Goal: Task Accomplishment & Management: Use online tool/utility

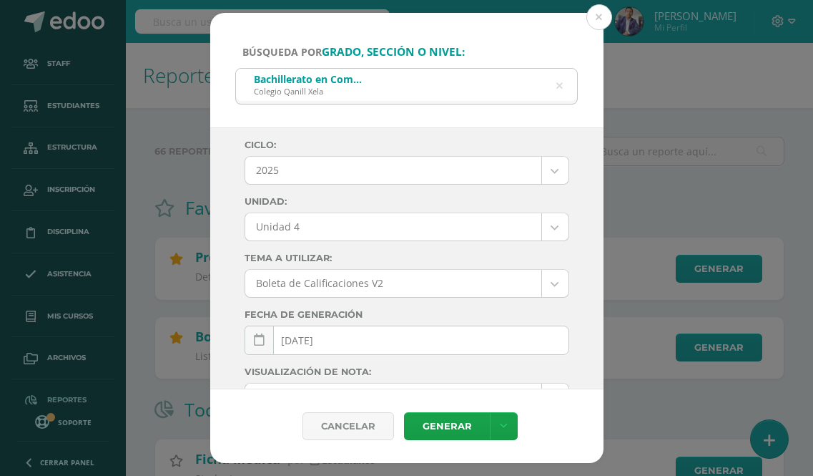
select select "Unidad 4"
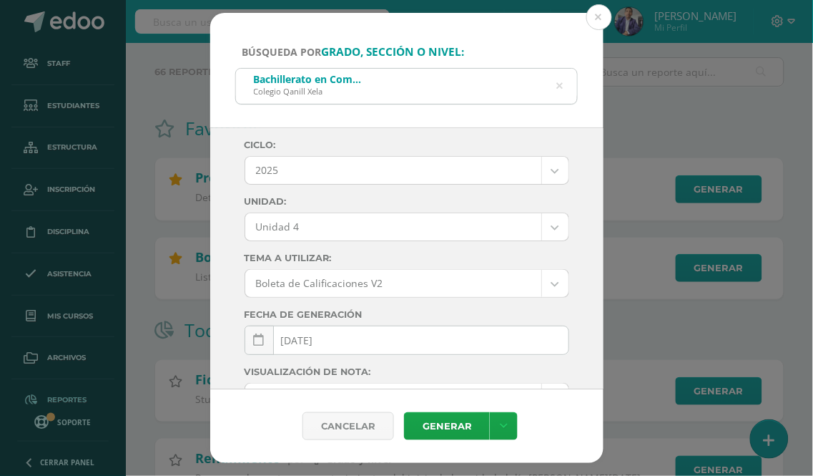
click at [558, 84] on icon at bounding box center [559, 86] width 6 height 36
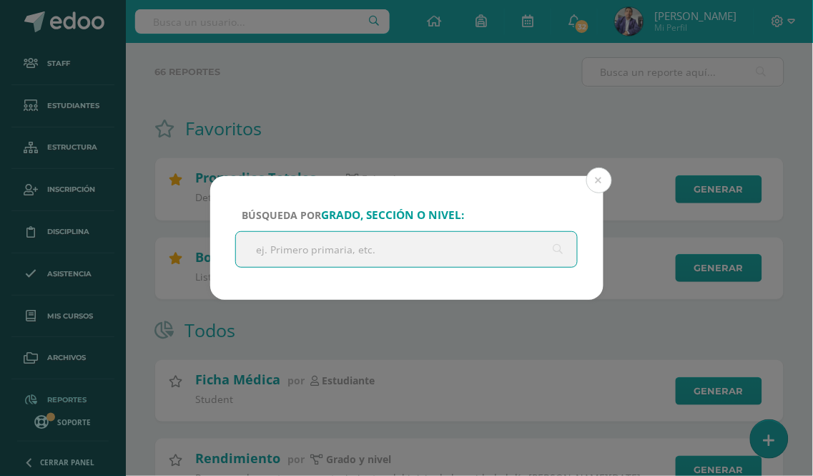
click at [336, 244] on input "text" at bounding box center [407, 249] width 342 height 35
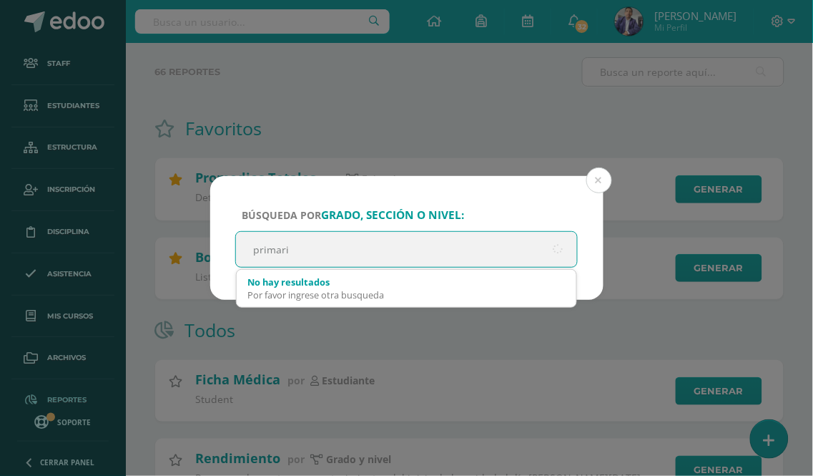
type input "primaria"
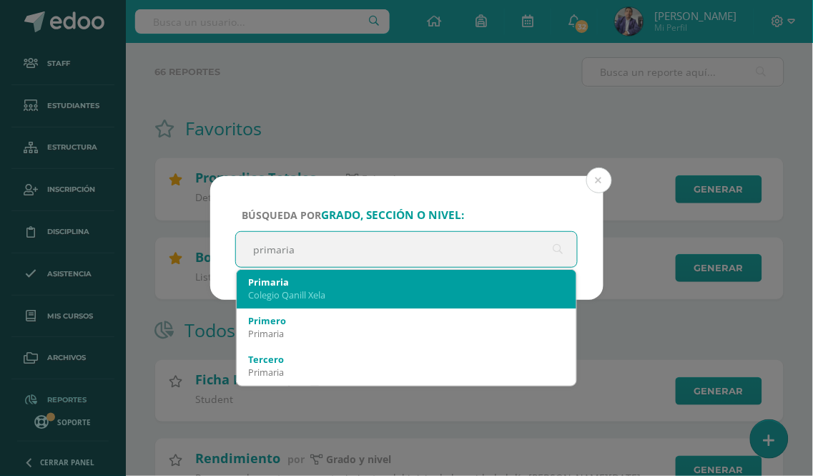
click at [347, 291] on div "Colegio Qanill Xela" at bounding box center [407, 294] width 318 height 13
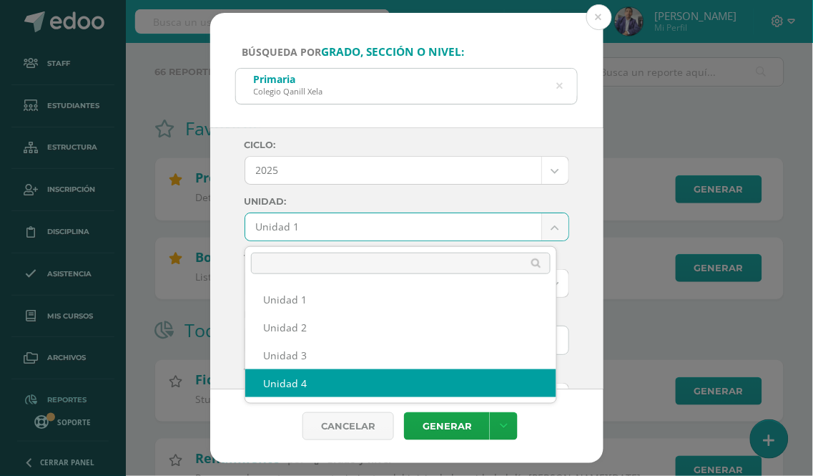
select select "Unidad 4"
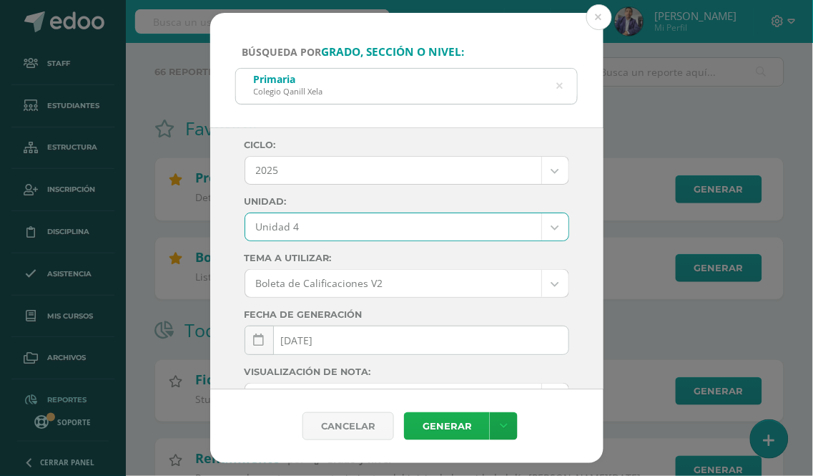
click at [451, 428] on link "Generar" at bounding box center [447, 426] width 86 height 28
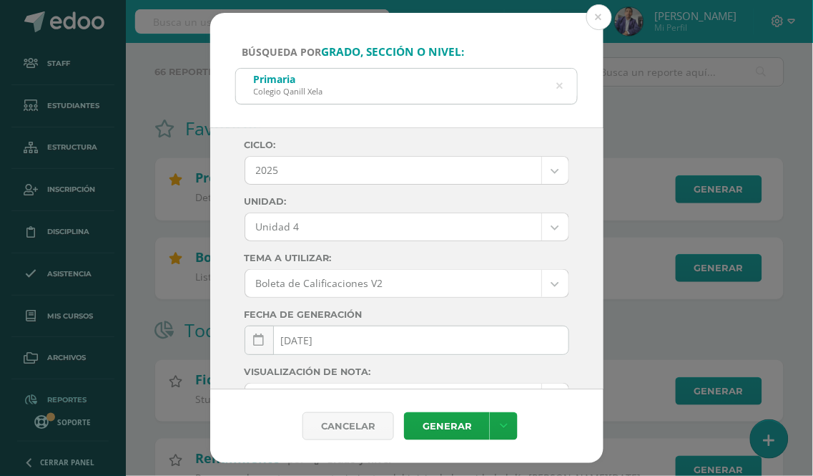
click at [565, 89] on div "Primaria Colegio Qanill Xela" at bounding box center [407, 85] width 342 height 32
click at [562, 88] on icon at bounding box center [560, 86] width 30 height 30
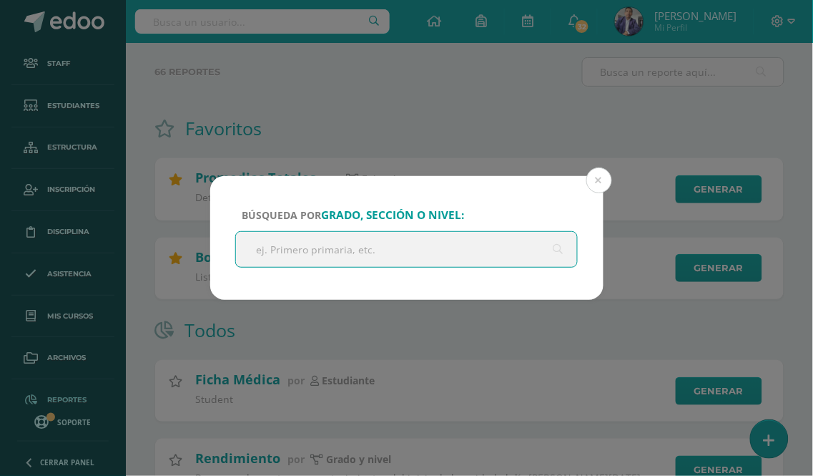
click at [323, 266] on input "text" at bounding box center [407, 249] width 342 height 35
click at [331, 255] on input "text" at bounding box center [407, 249] width 342 height 35
type input "basico"
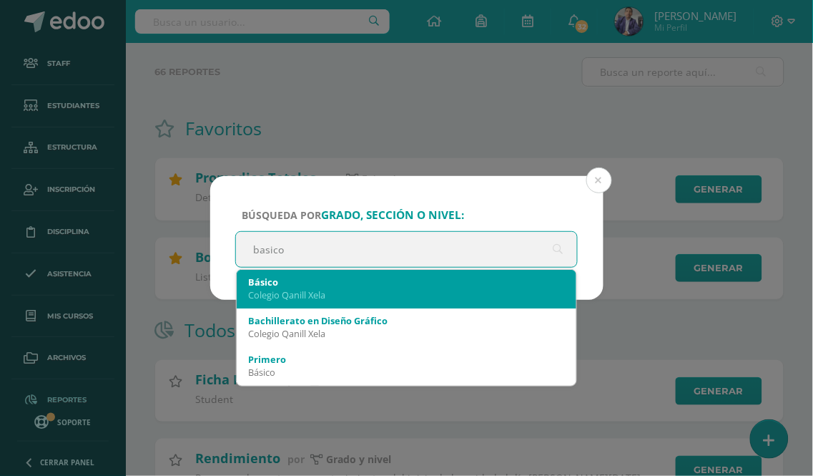
click at [359, 278] on div "Básico" at bounding box center [407, 281] width 318 height 13
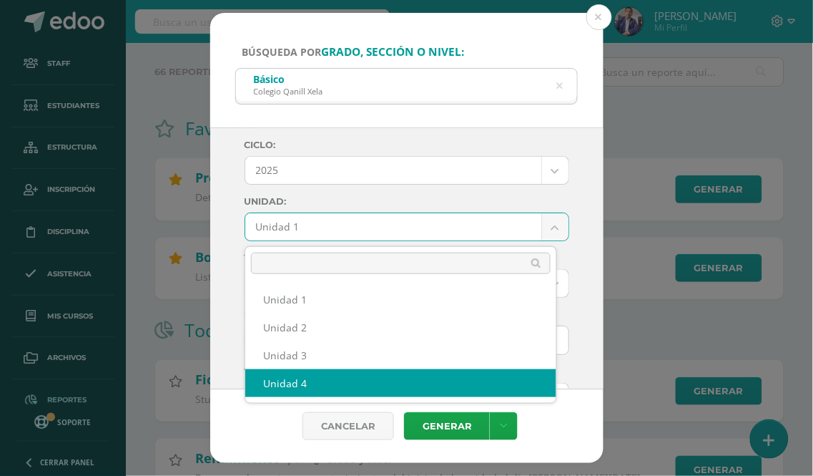
select select "Unidad 4"
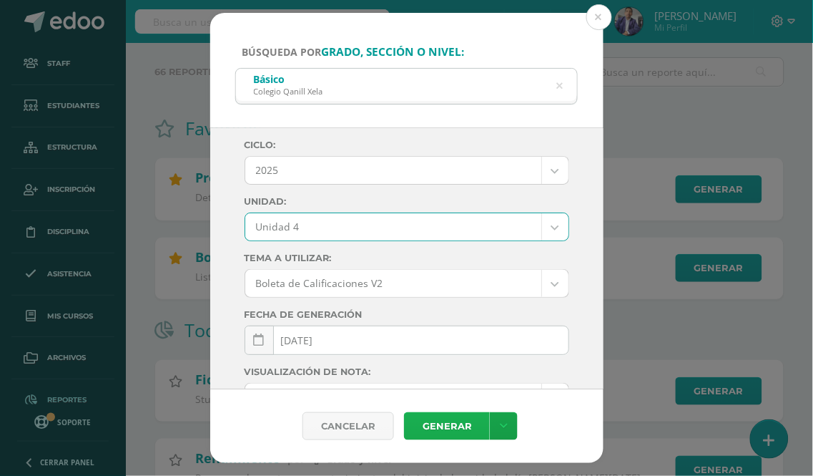
click at [441, 420] on link "Generar" at bounding box center [447, 426] width 86 height 28
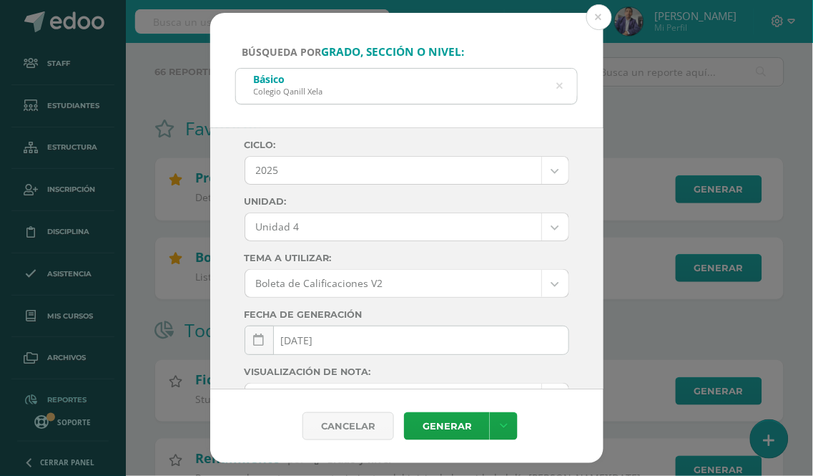
click at [561, 88] on icon at bounding box center [560, 86] width 30 height 30
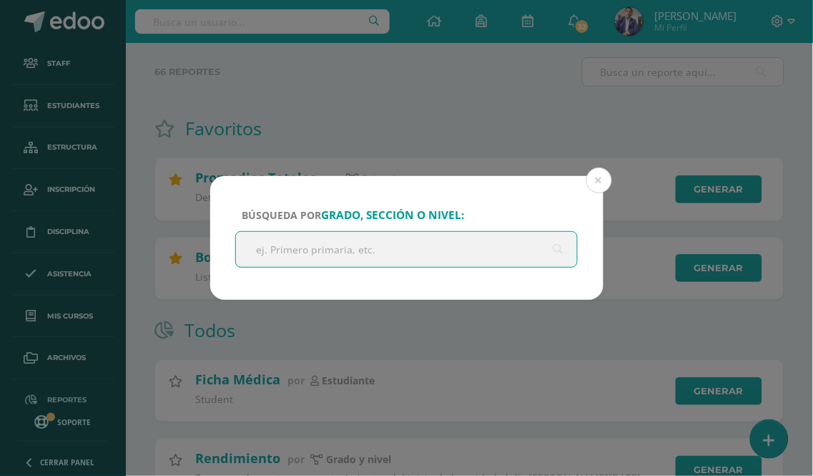
click at [303, 251] on input "text" at bounding box center [407, 249] width 342 height 35
type input "[PERSON_NAME]"
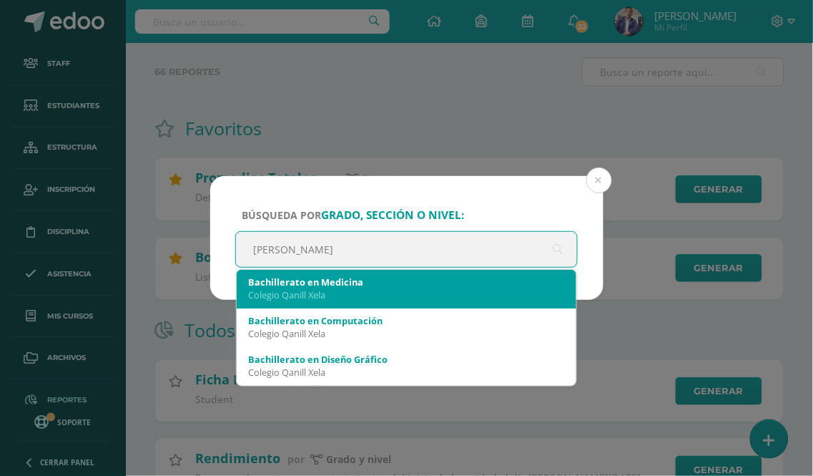
click at [360, 276] on div "Bachillerato en Medicina" at bounding box center [407, 281] width 318 height 13
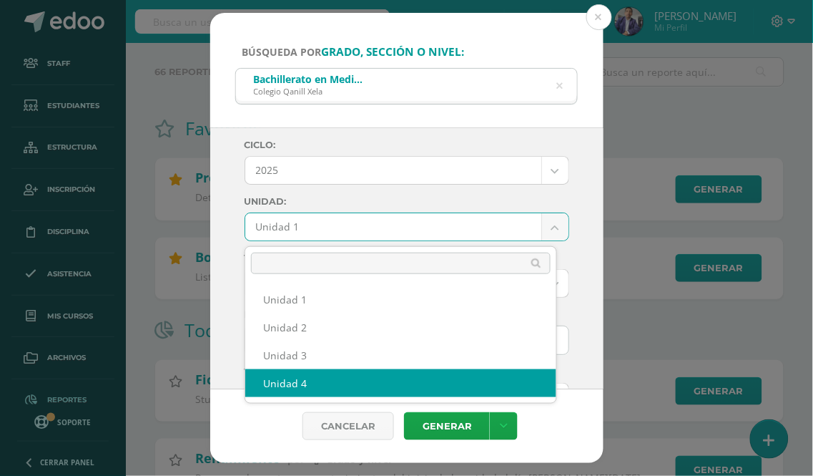
select select "Unidad 4"
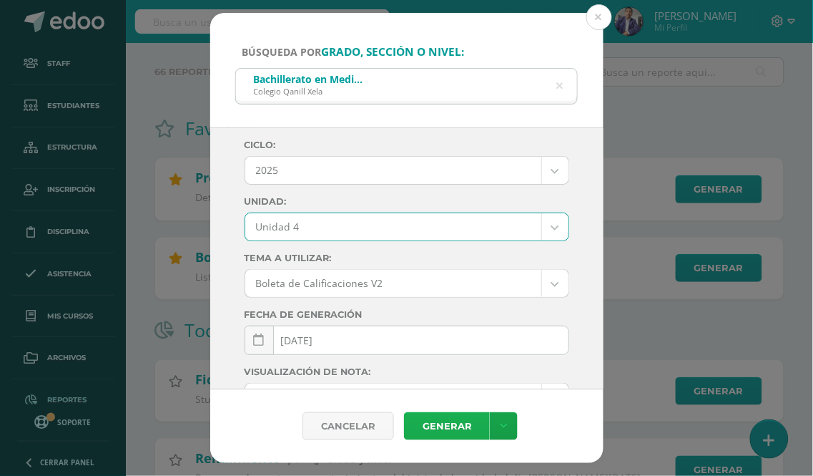
click at [438, 426] on link "Generar" at bounding box center [447, 426] width 86 height 28
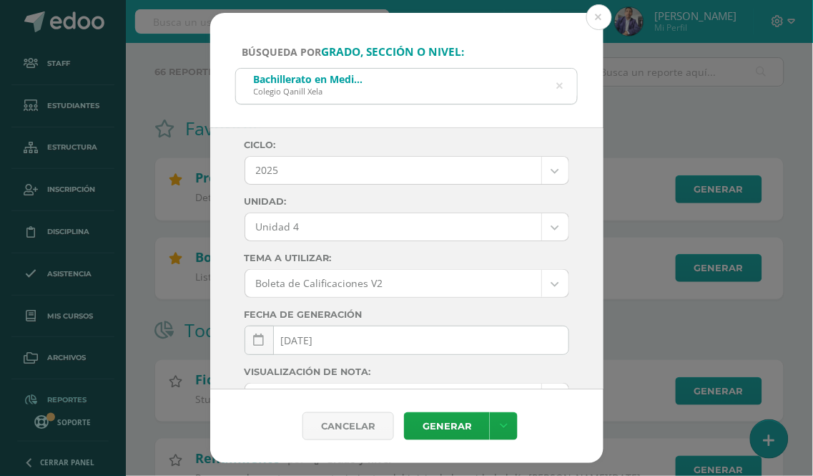
drag, startPoint x: 563, startPoint y: 83, endPoint x: 556, endPoint y: 86, distance: 7.7
click at [563, 83] on div "Bachillerato en Medicina [GEOGRAPHIC_DATA]" at bounding box center [407, 85] width 342 height 32
click at [559, 86] on icon at bounding box center [560, 86] width 30 height 30
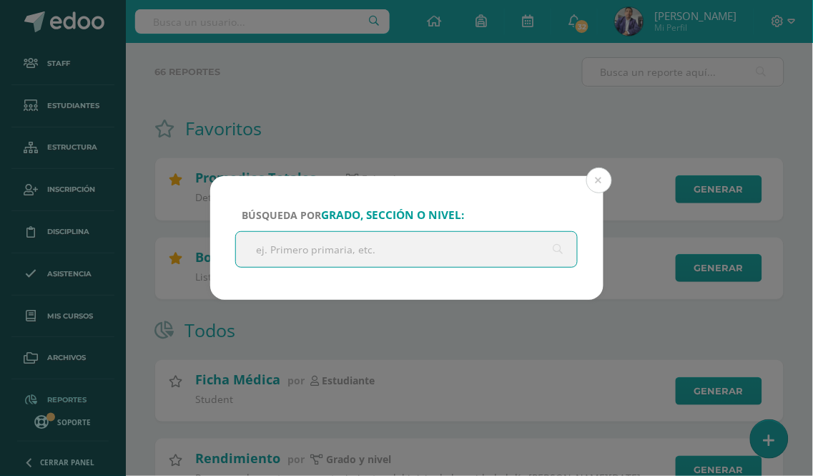
click at [453, 90] on div "Búsqueda por grado, sección o nivel: [PERSON_NAME] Cancelar Generar Descargar c…" at bounding box center [406, 238] width 813 height 476
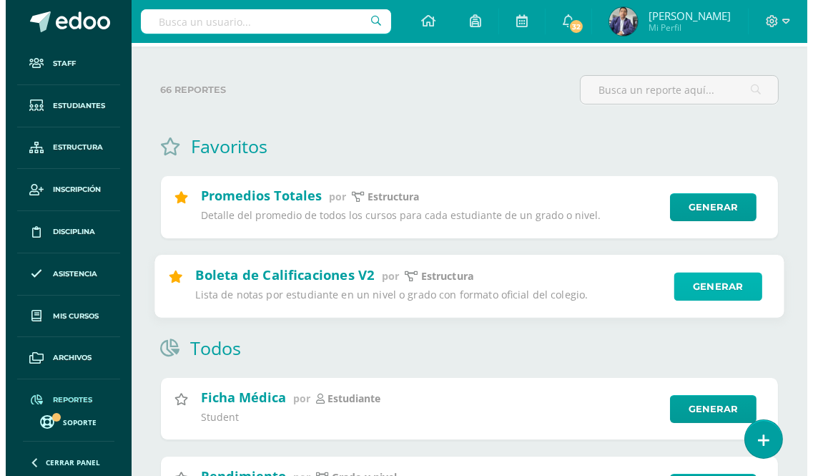
scroll to position [79, 0]
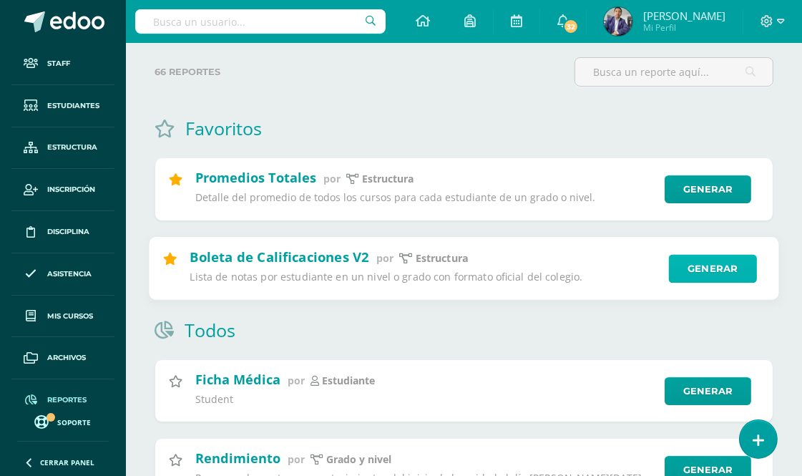
click at [698, 266] on link "Generar" at bounding box center [713, 268] width 88 height 29
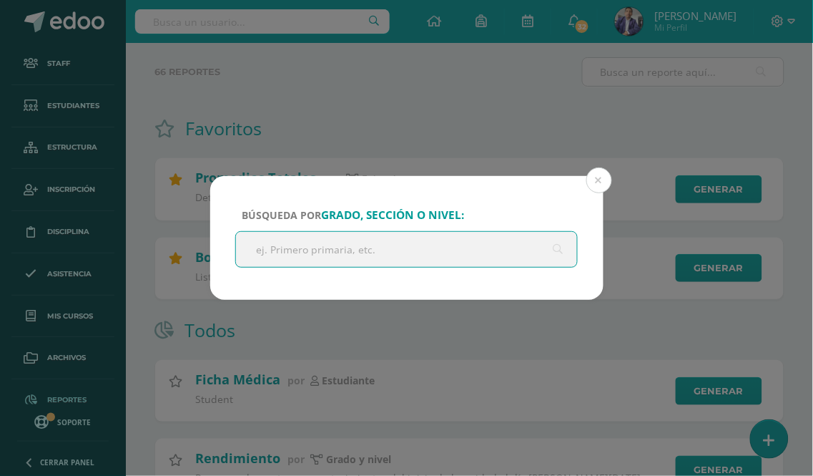
click at [277, 245] on input "text" at bounding box center [407, 249] width 342 height 35
type input "[PERSON_NAME]"
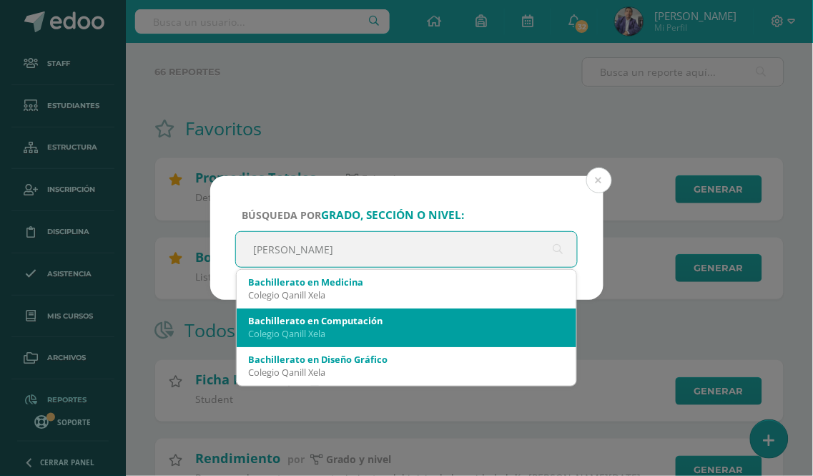
click at [334, 318] on div "Bachillerato en Computación" at bounding box center [407, 320] width 318 height 13
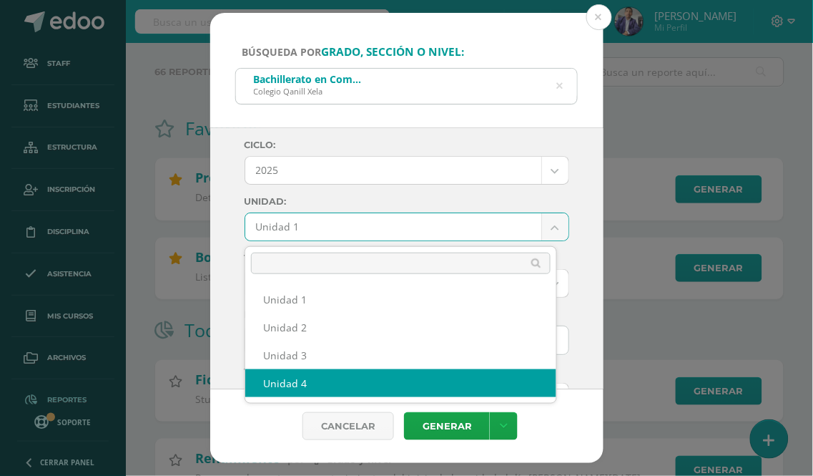
select select "Unidad 4"
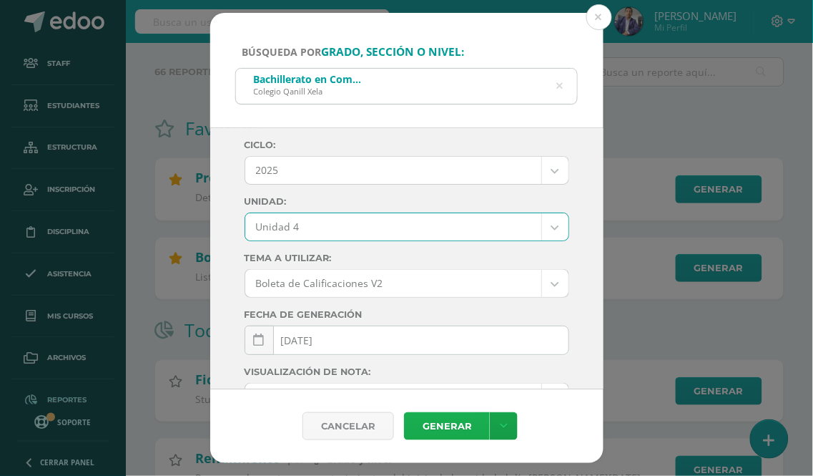
click at [441, 427] on link "Generar" at bounding box center [447, 426] width 86 height 28
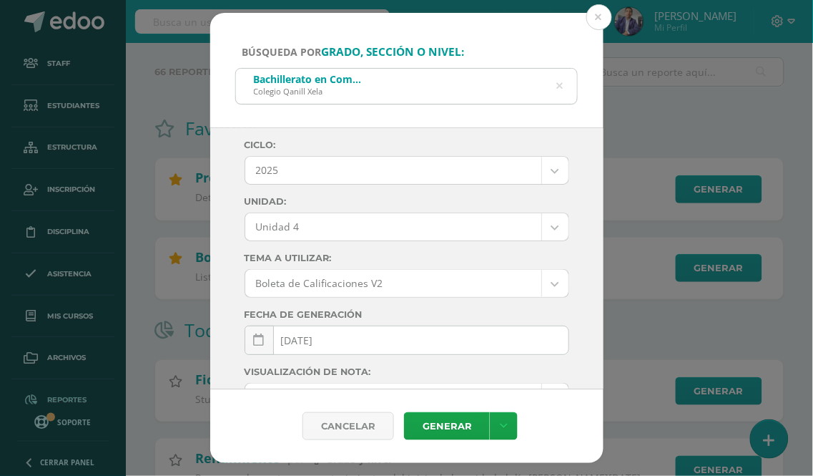
click at [562, 87] on icon at bounding box center [559, 86] width 6 height 36
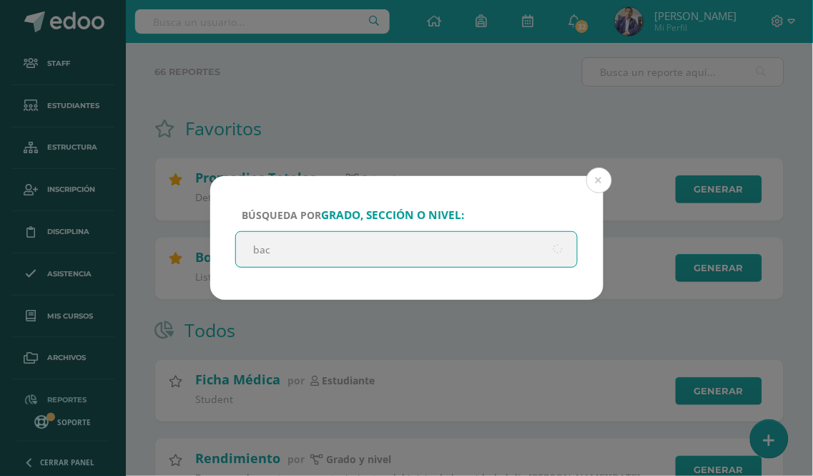
type input "[PERSON_NAME]"
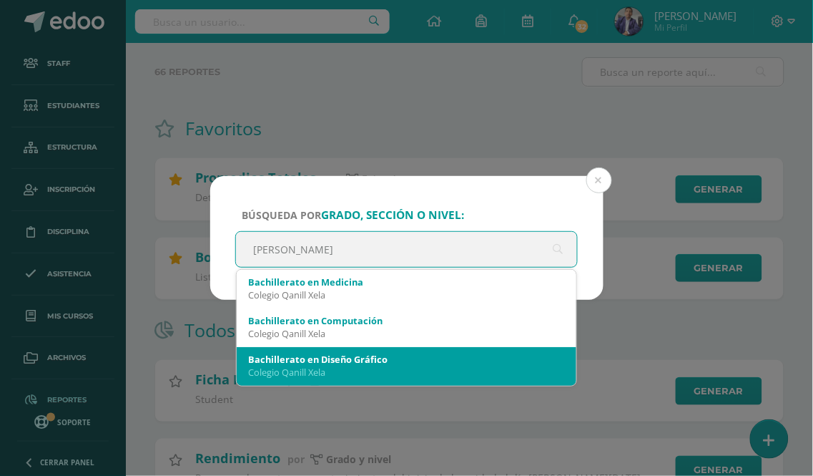
click at [355, 347] on div "Bachillerato en Diseño Gráfico [GEOGRAPHIC_DATA]" at bounding box center [407, 365] width 318 height 37
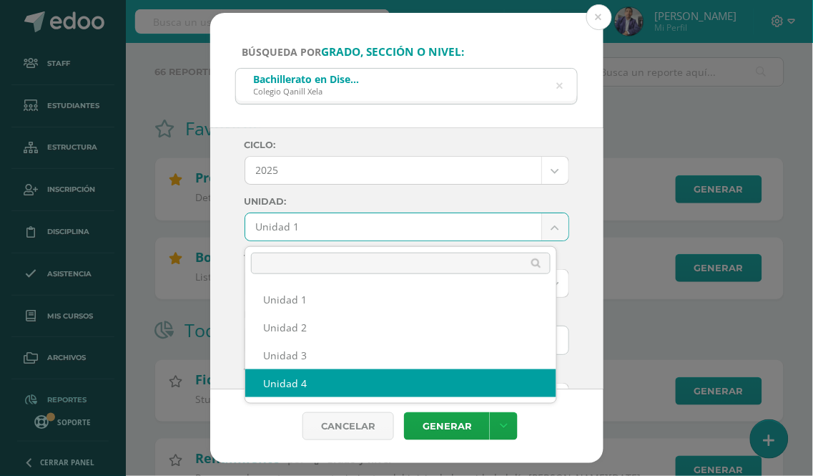
select select "Unidad 4"
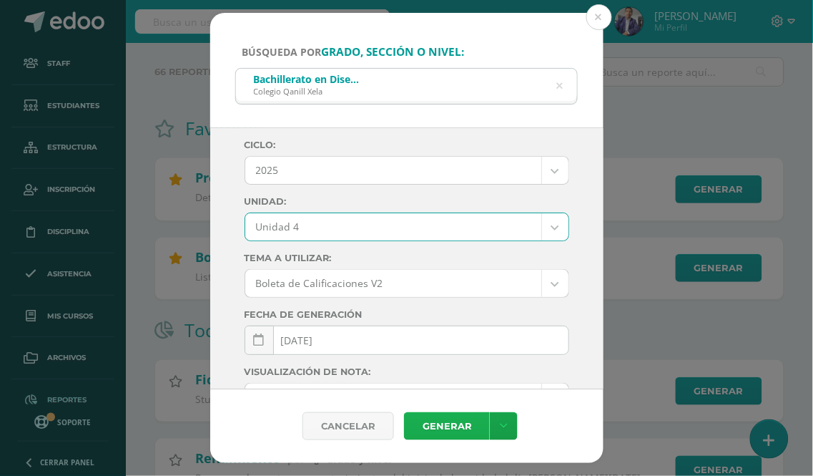
click at [436, 433] on link "Generar" at bounding box center [447, 426] width 86 height 28
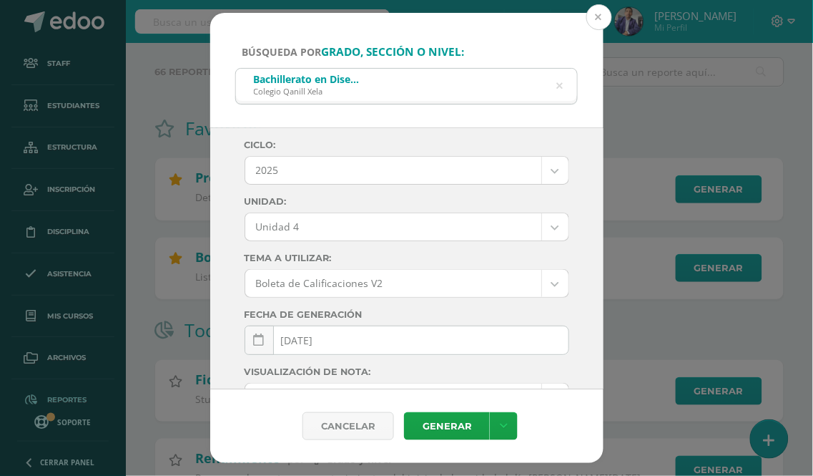
click at [597, 19] on button at bounding box center [599, 17] width 26 height 26
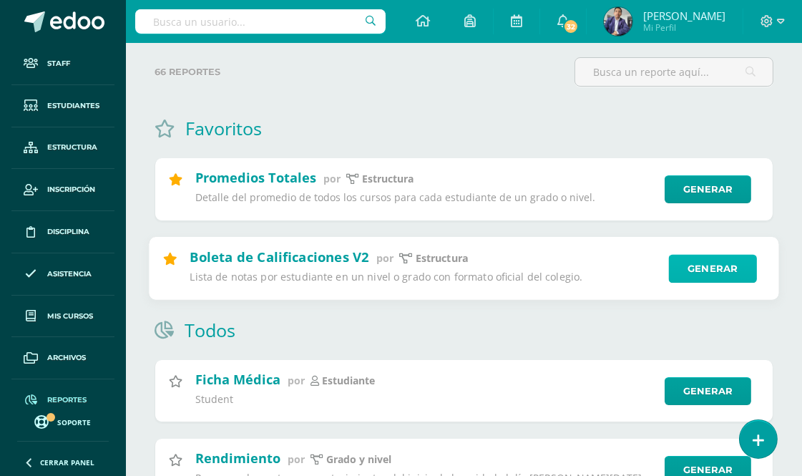
click at [713, 273] on link "Generar" at bounding box center [713, 268] width 88 height 29
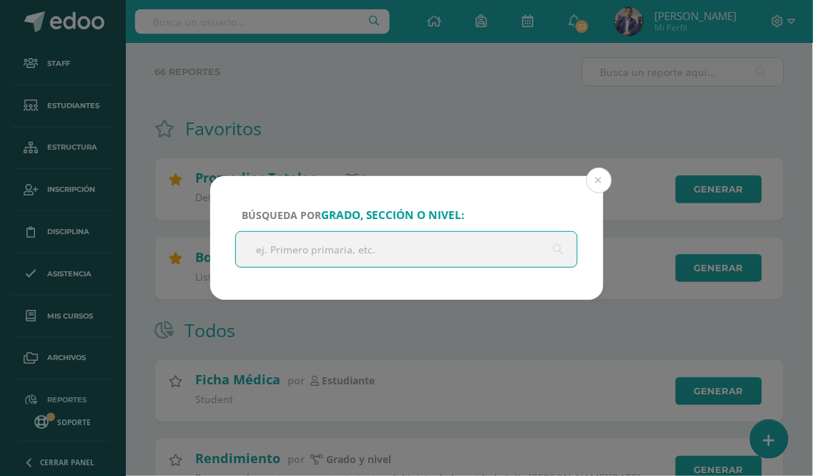
click at [274, 245] on input "text" at bounding box center [407, 249] width 342 height 35
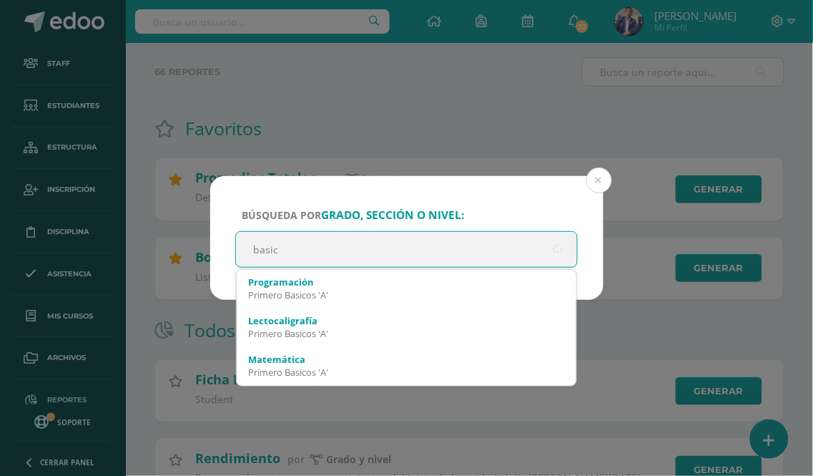
type input "basico"
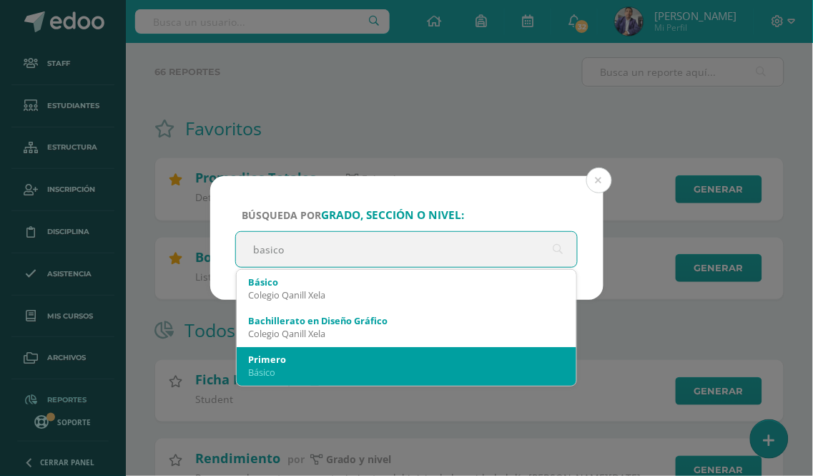
click at [291, 360] on div "Primero" at bounding box center [407, 359] width 318 height 13
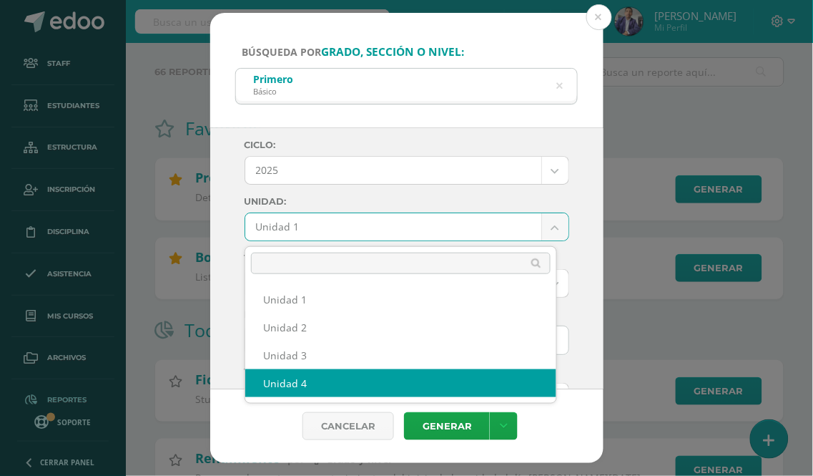
select select "Unidad 4"
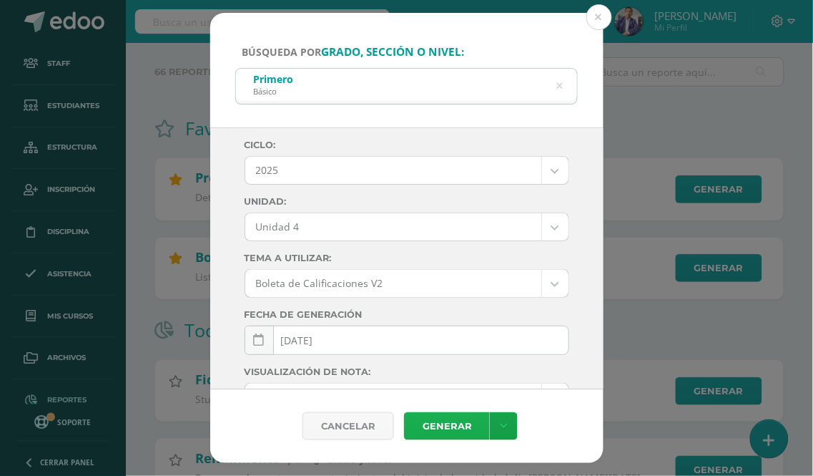
click at [455, 426] on link "Generar" at bounding box center [447, 426] width 86 height 28
click at [562, 88] on icon at bounding box center [560, 86] width 30 height 30
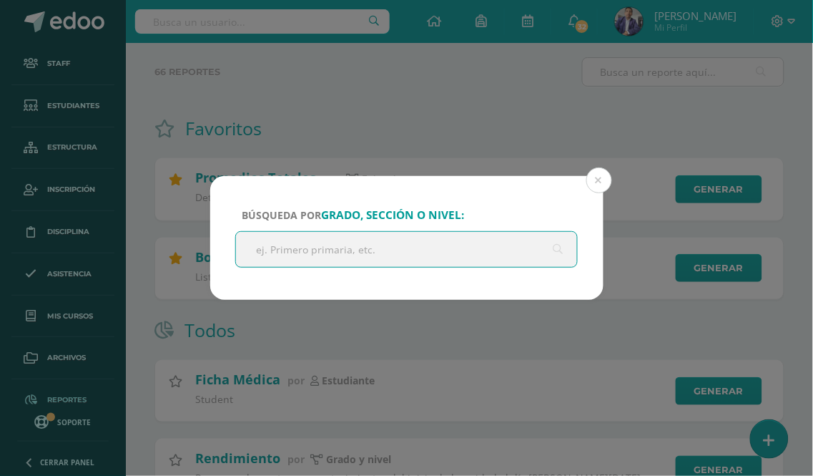
click at [418, 243] on input "text" at bounding box center [407, 249] width 342 height 35
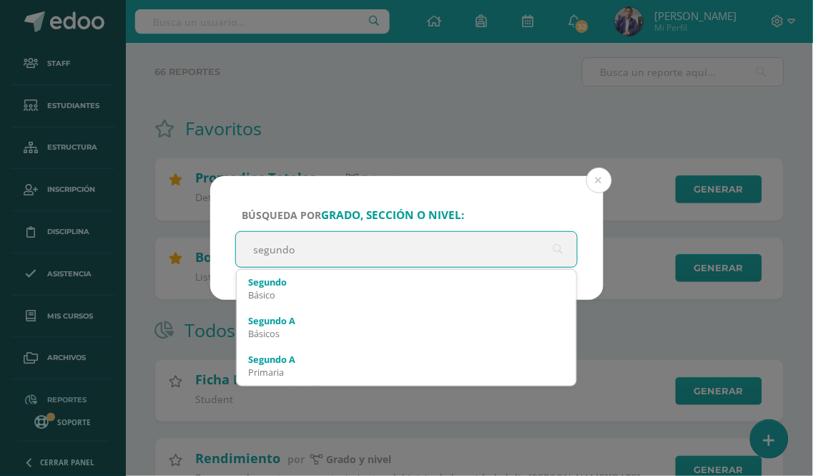
type input "segund"
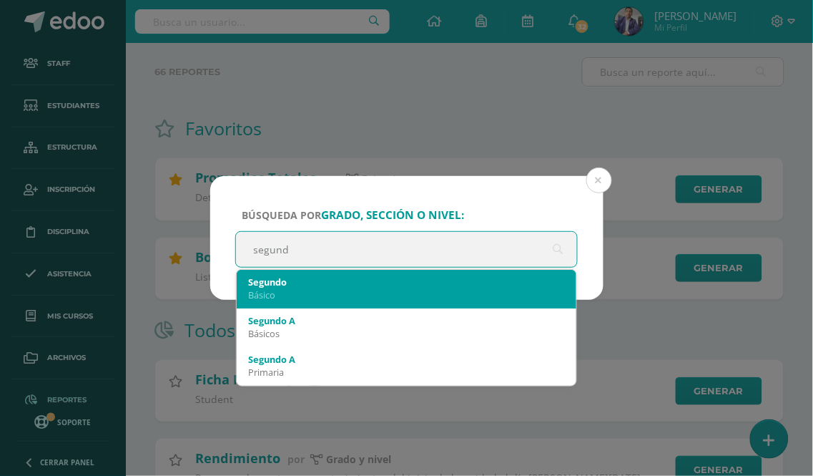
click at [330, 285] on div "Segundo" at bounding box center [407, 281] width 318 height 13
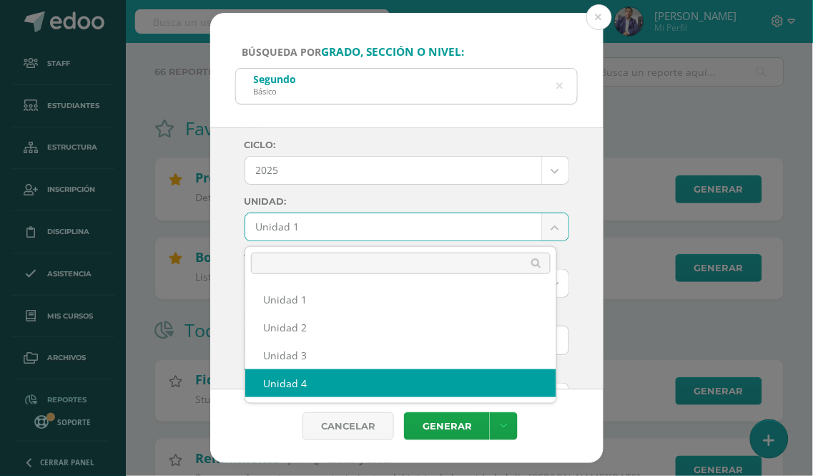
select select "Unidad 4"
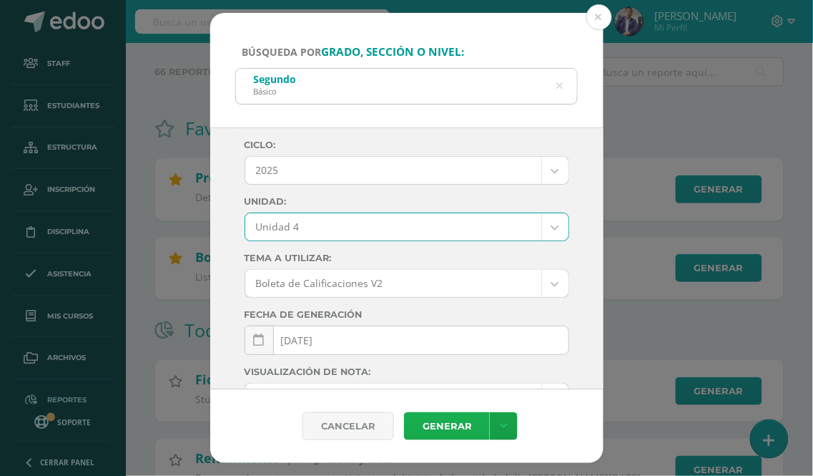
click at [451, 430] on link "Generar" at bounding box center [447, 426] width 86 height 28
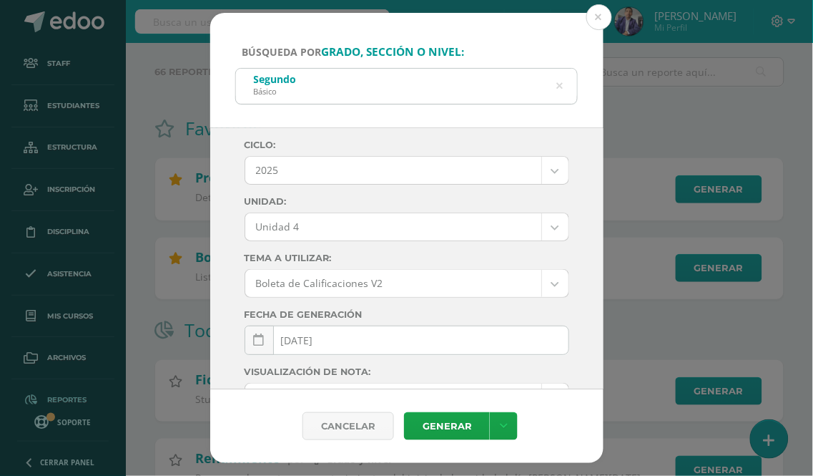
click at [302, 91] on div "Segundo Básico" at bounding box center [407, 85] width 342 height 32
click at [265, 94] on div "Básico" at bounding box center [275, 91] width 43 height 11
drag, startPoint x: 265, startPoint y: 94, endPoint x: 288, endPoint y: 94, distance: 22.9
click at [267, 94] on div "Básico" at bounding box center [275, 91] width 43 height 11
click at [556, 86] on icon at bounding box center [559, 86] width 6 height 36
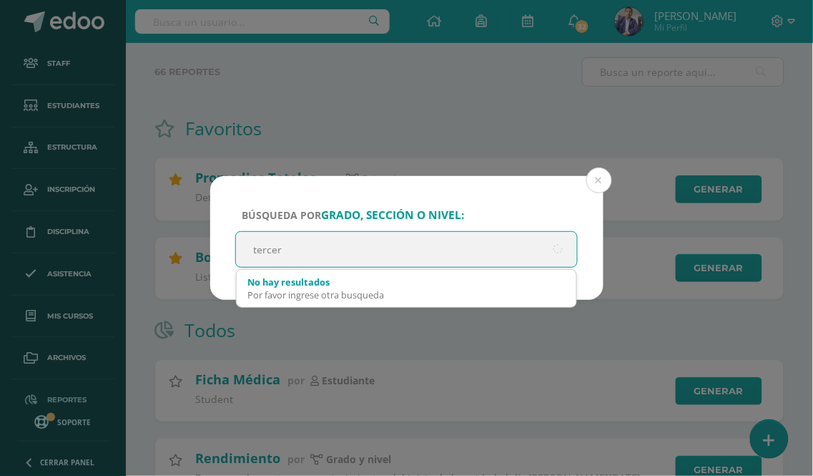
type input "tercero"
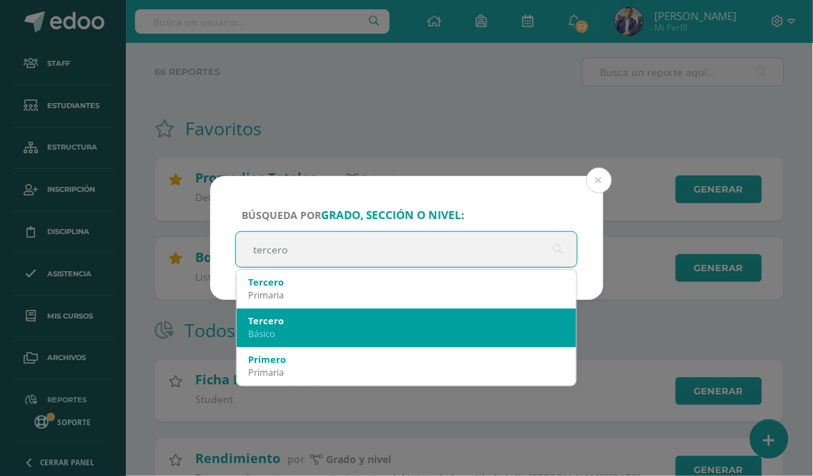
click at [302, 320] on div "Tercero" at bounding box center [407, 320] width 318 height 13
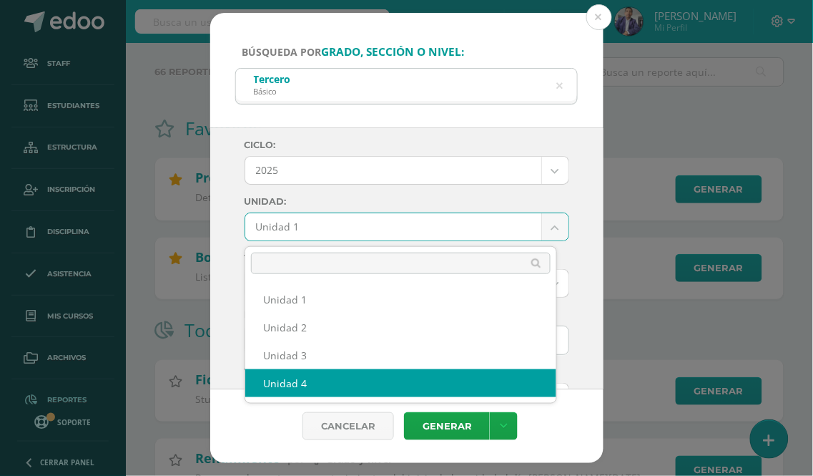
select select "Unidad 4"
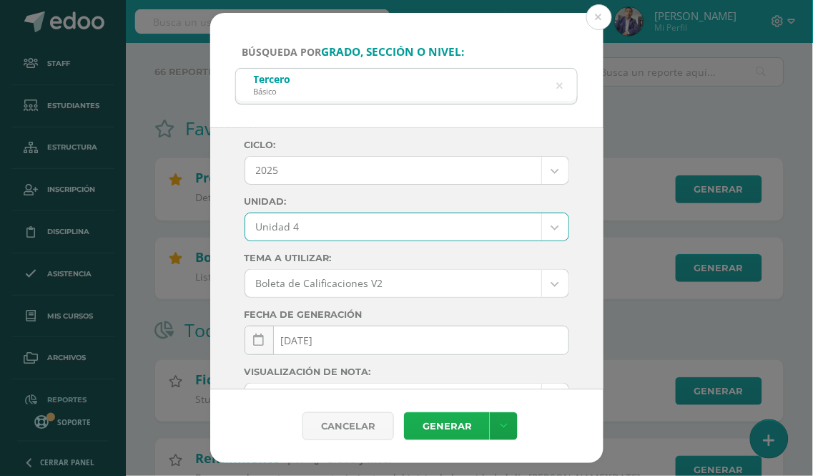
click at [448, 429] on link "Generar" at bounding box center [447, 426] width 86 height 28
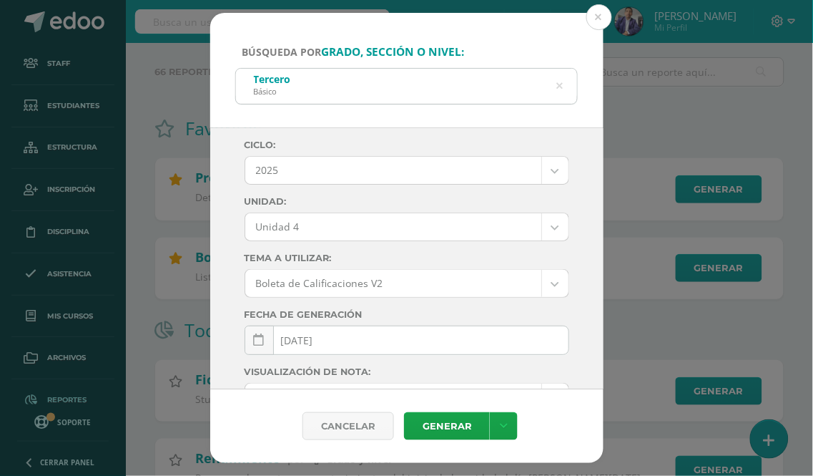
click at [559, 87] on icon at bounding box center [560, 86] width 30 height 30
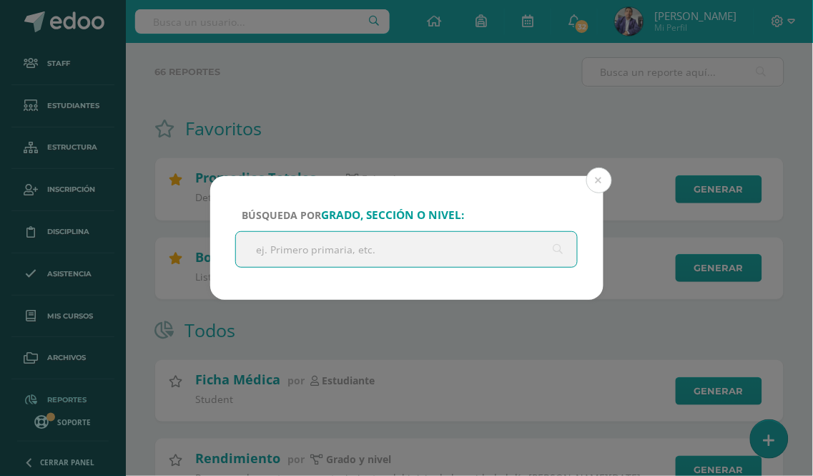
click at [290, 260] on input "text" at bounding box center [407, 249] width 342 height 35
type input "cuarto"
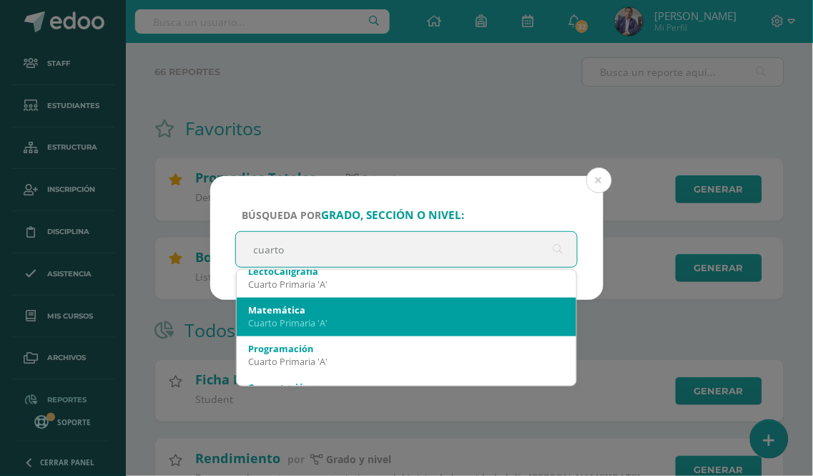
scroll to position [0, 0]
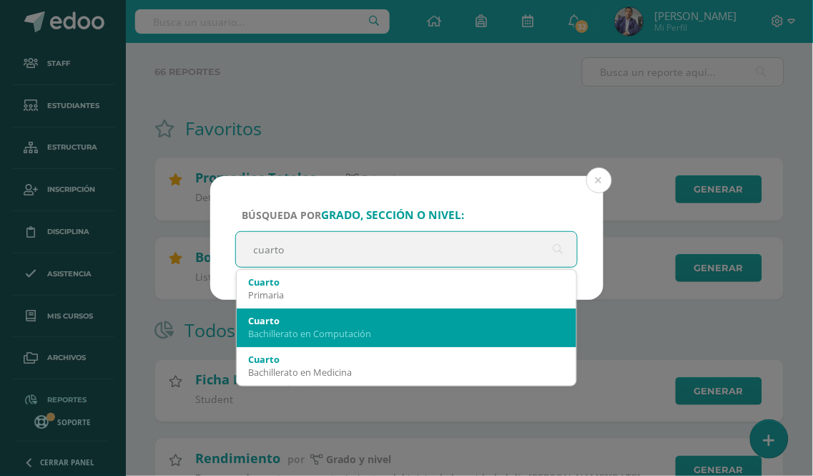
click at [345, 325] on div "Cuarto" at bounding box center [407, 320] width 318 height 13
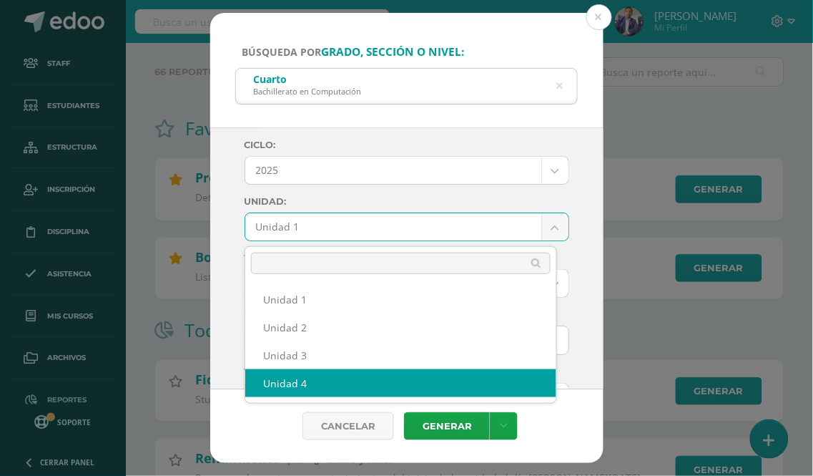
select select "Unidad 4"
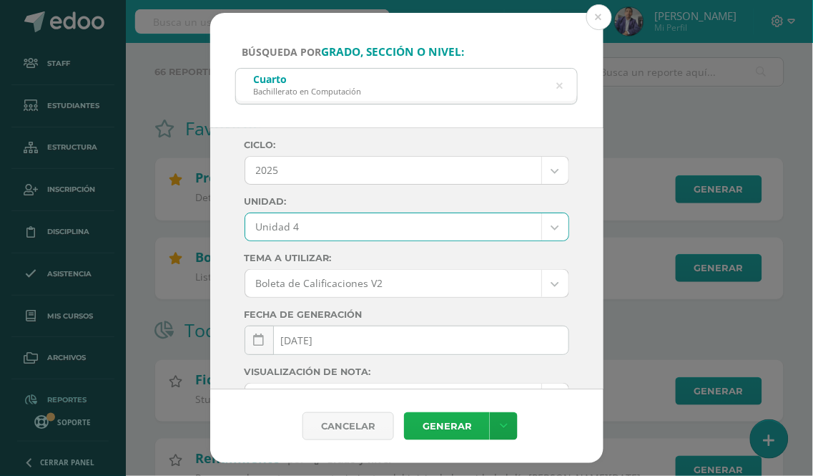
click at [454, 427] on link "Generar" at bounding box center [447, 426] width 86 height 28
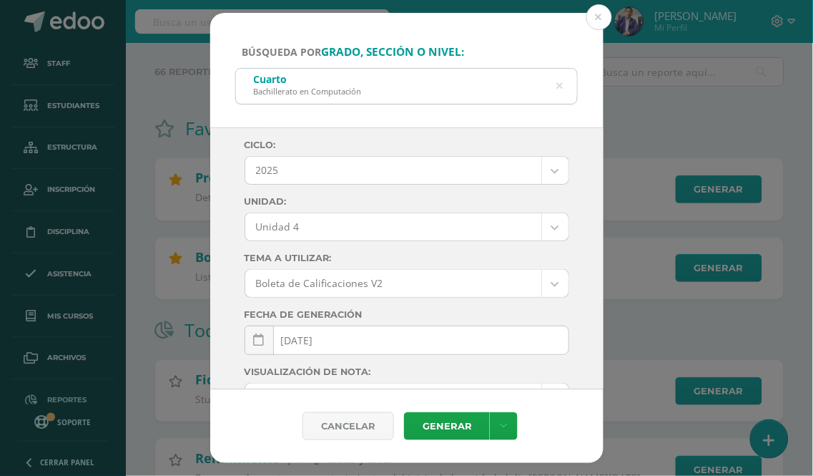
click at [560, 89] on icon at bounding box center [560, 86] width 30 height 30
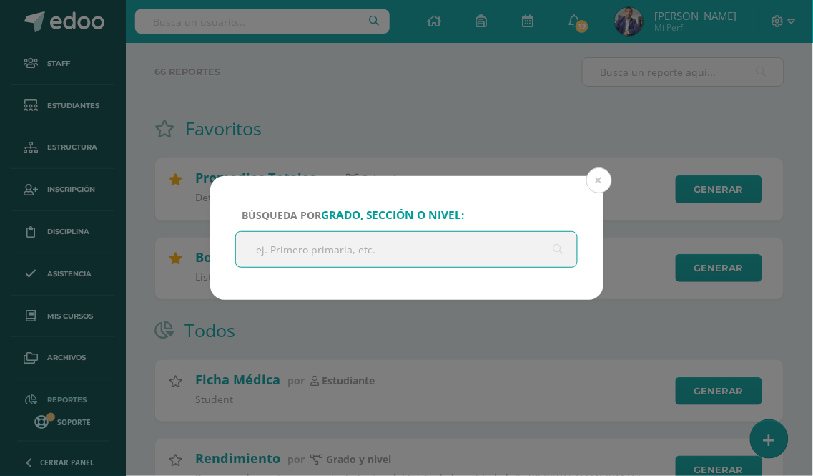
click at [352, 254] on input "text" at bounding box center [407, 249] width 342 height 35
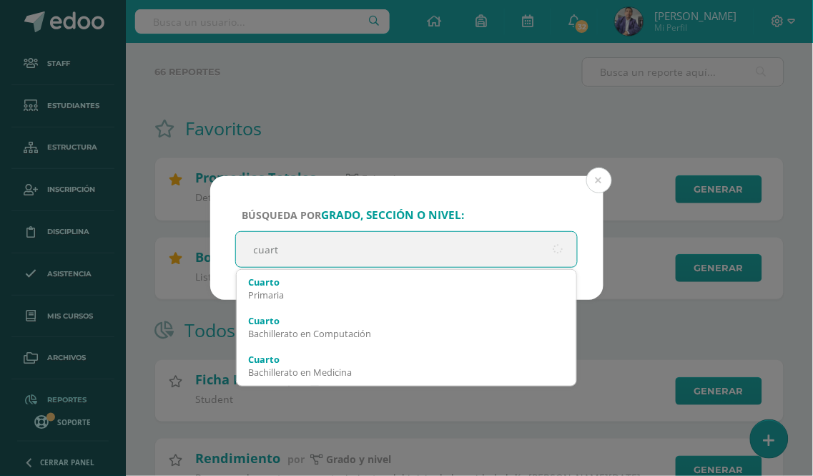
type input "cuarto"
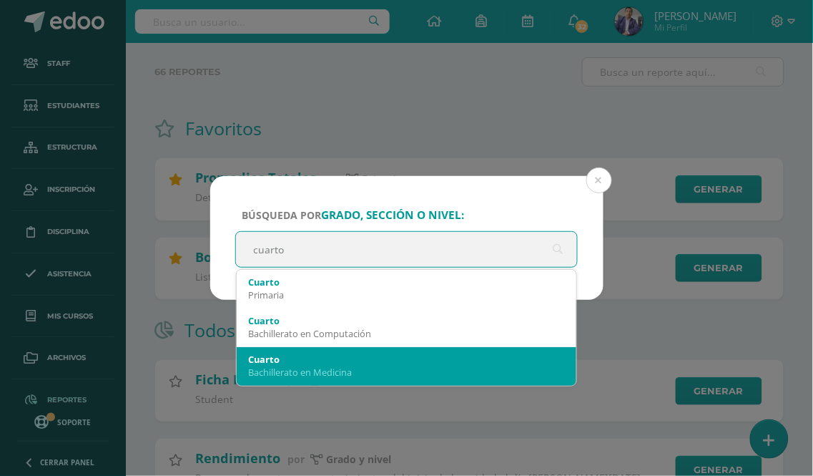
click at [347, 363] on div "Cuarto" at bounding box center [407, 359] width 318 height 13
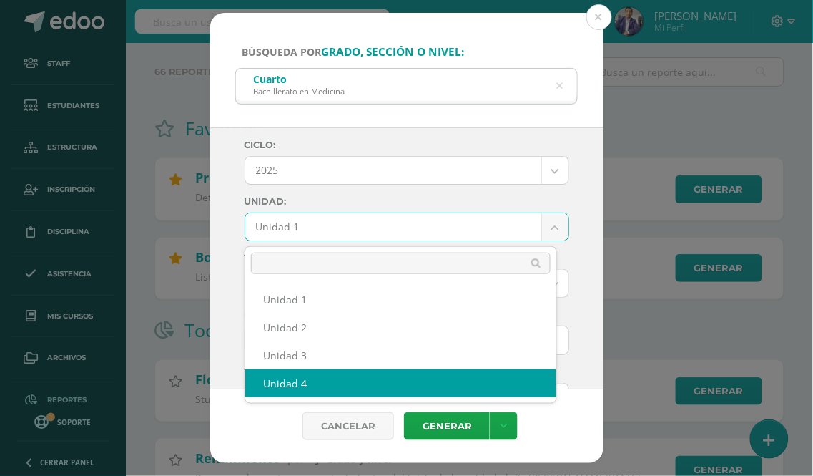
select select "Unidad 4"
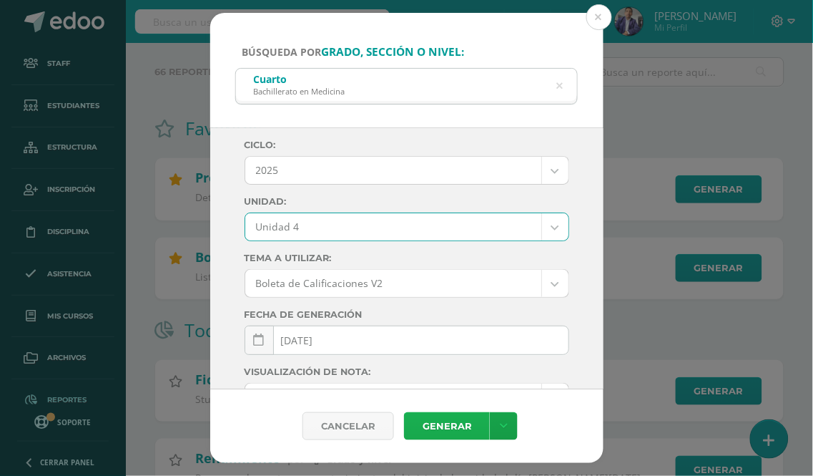
click at [453, 426] on link "Generar" at bounding box center [447, 426] width 86 height 28
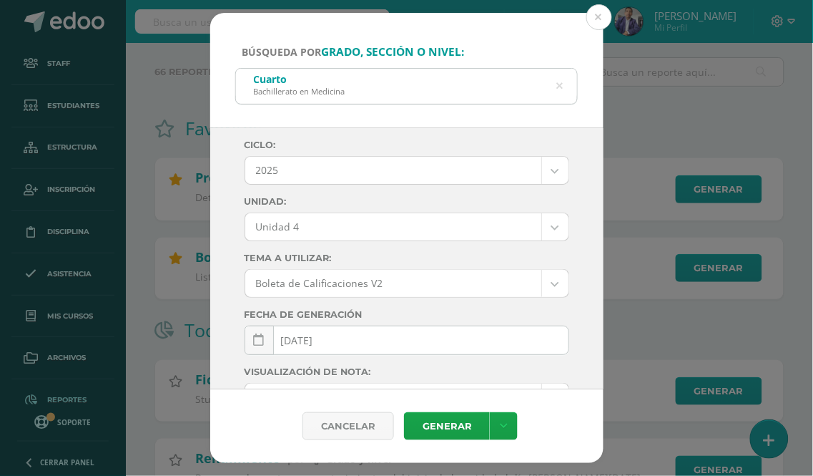
click at [561, 87] on icon at bounding box center [559, 86] width 36 height 6
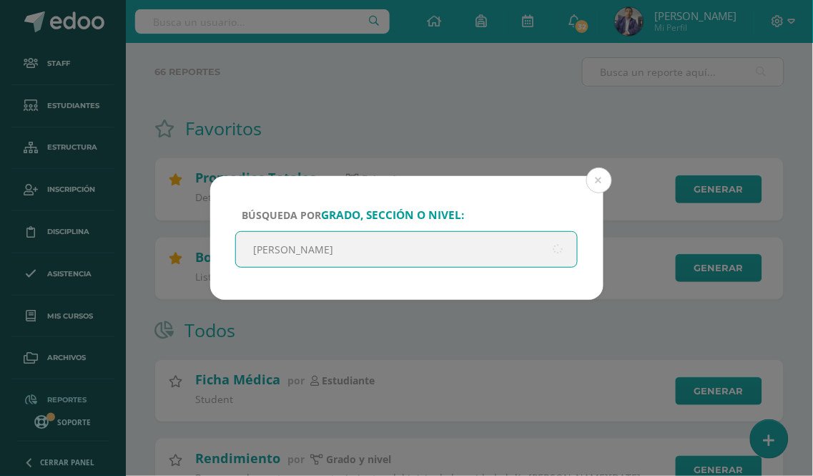
type input "[PERSON_NAME]"
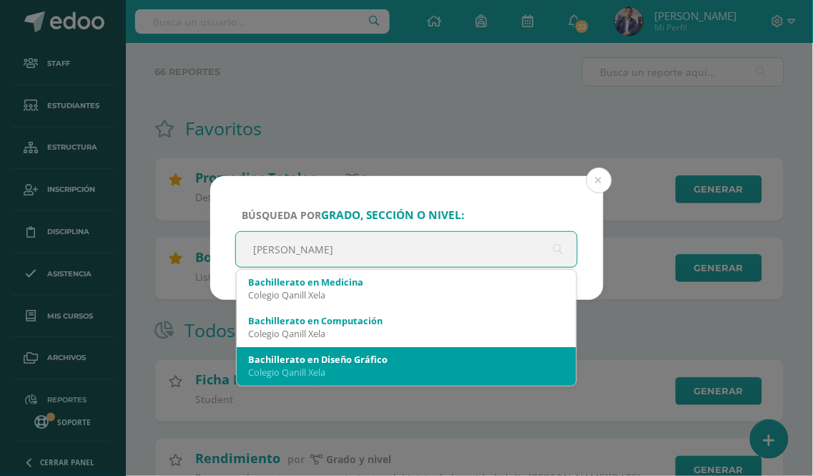
click at [383, 356] on div "Bachillerato en Diseño Gráfico" at bounding box center [407, 359] width 318 height 13
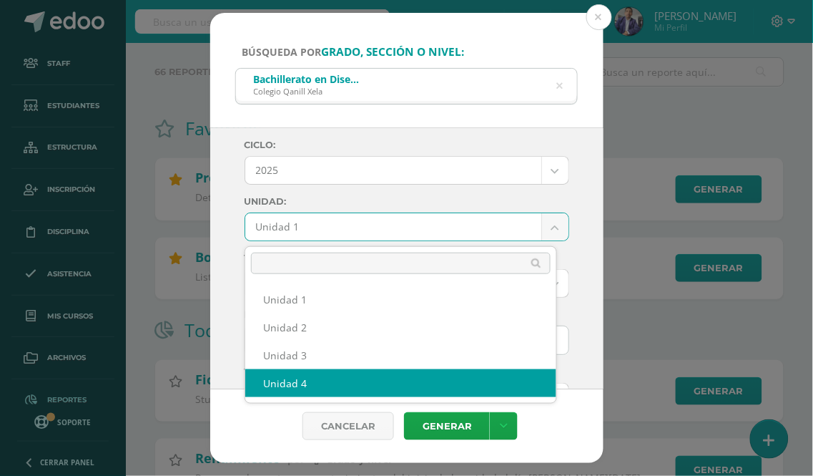
select select "Unidad 4"
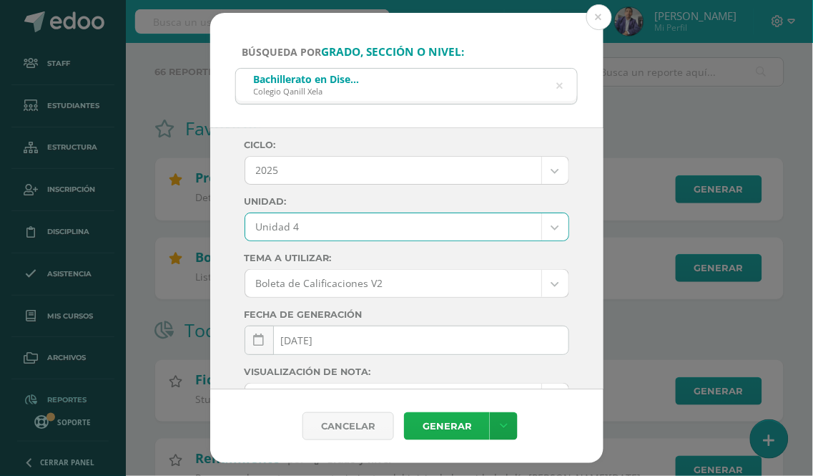
click at [444, 426] on link "Generar" at bounding box center [447, 426] width 86 height 28
